Goal: Information Seeking & Learning: Compare options

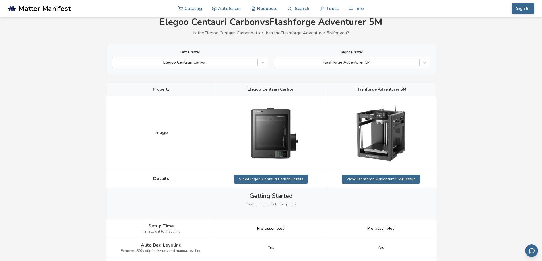
scroll to position [114, 0]
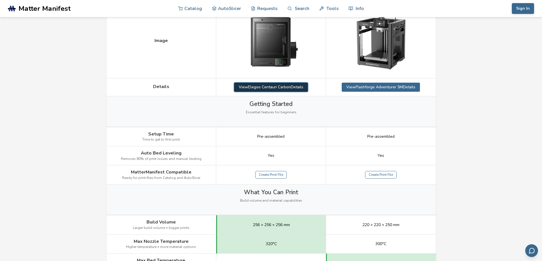
click at [274, 87] on link "View Elegoo Centauri Carbon Details" at bounding box center [271, 87] width 74 height 9
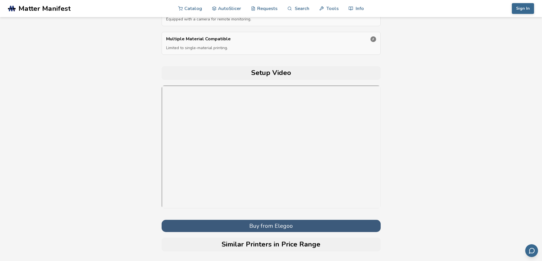
scroll to position [1877, 0]
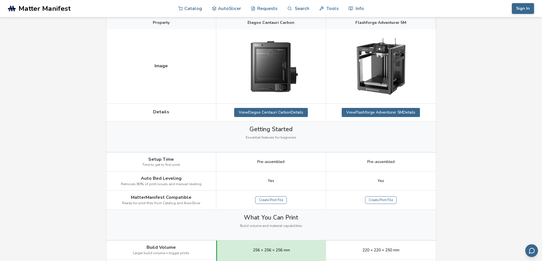
scroll to position [85, 0]
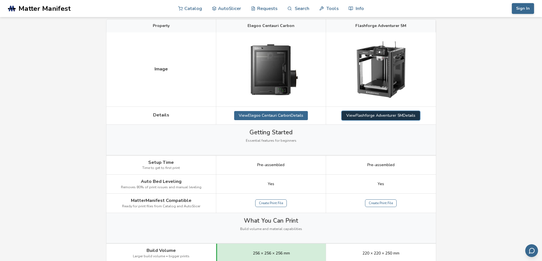
click at [389, 116] on link "View Flashforge Adventurer 5M Details" at bounding box center [381, 115] width 78 height 9
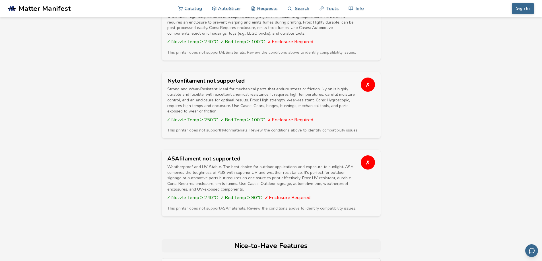
scroll to position [1223, 0]
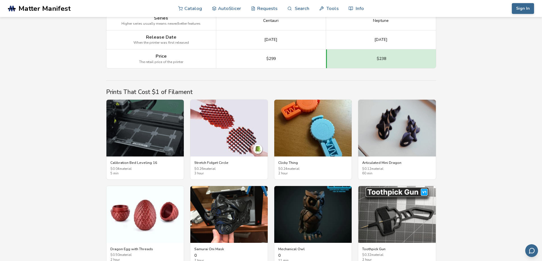
scroll to position [853, 0]
